Goal: Contribute content

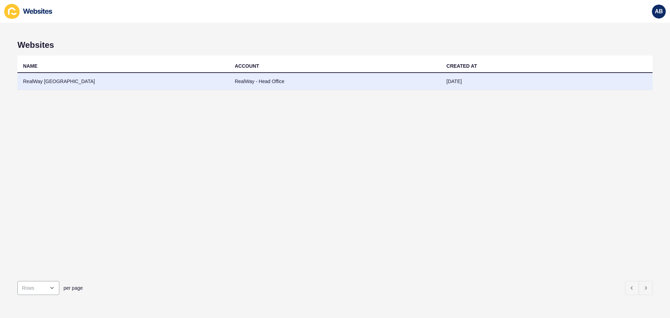
click at [39, 84] on td "RealWay [GEOGRAPHIC_DATA]" at bounding box center [123, 81] width 212 height 17
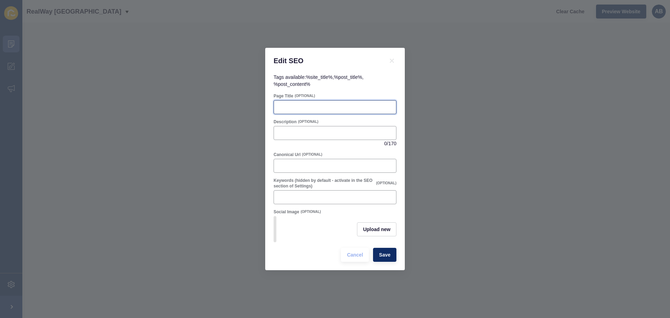
click at [288, 104] on input "Page Title" at bounding box center [335, 107] width 114 height 7
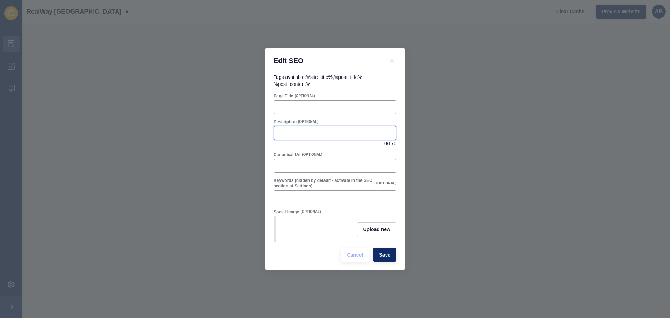
click at [297, 131] on input "Description" at bounding box center [335, 132] width 114 height 7
click at [296, 100] on div at bounding box center [335, 107] width 123 height 14
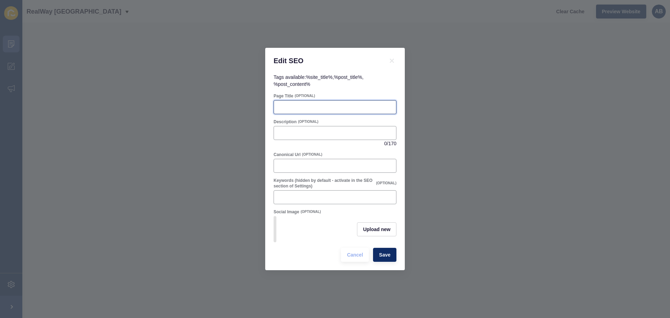
click at [287, 104] on input "Page Title" at bounding box center [335, 107] width 114 height 7
paste input "The Benefits of Pre-Approval When Buying Property"
type input "The Benefits of Pre-Approval When Buying Property"
click at [274, 128] on div at bounding box center [335, 133] width 123 height 14
paste input "Discover why home loan pre-approval is essential for Queensland property buyers…"
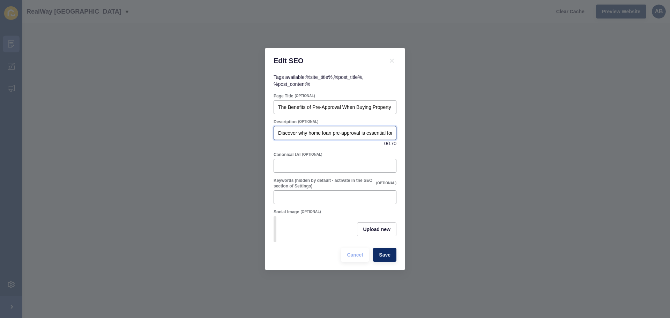
scroll to position [0, 233]
type input "Discover why home loan pre-approval is essential for Queensland property buyers…"
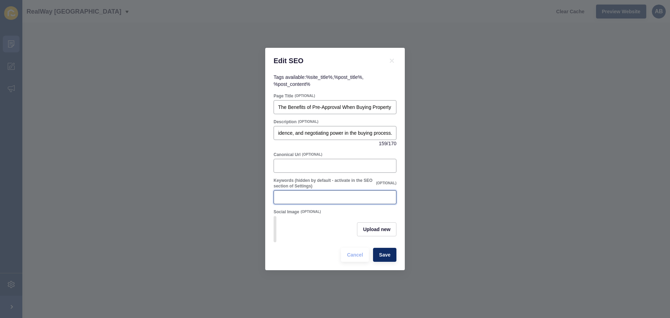
scroll to position [0, 0]
click at [283, 194] on input "Keywords (hidden by default - activate in the SEO section of Settings)" at bounding box center [335, 197] width 114 height 7
click at [293, 226] on div "Upload new" at bounding box center [335, 229] width 123 height 26
click at [295, 195] on input "Keywords (hidden by default - activate in the SEO section of Settings)" at bounding box center [335, 197] width 114 height 7
click at [390, 232] on button "Save" at bounding box center [384, 255] width 23 height 14
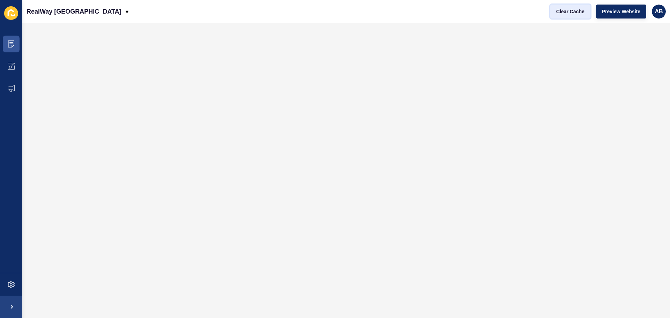
click at [499, 8] on span "Clear Cache" at bounding box center [570, 11] width 28 height 7
